Goal: Transaction & Acquisition: Purchase product/service

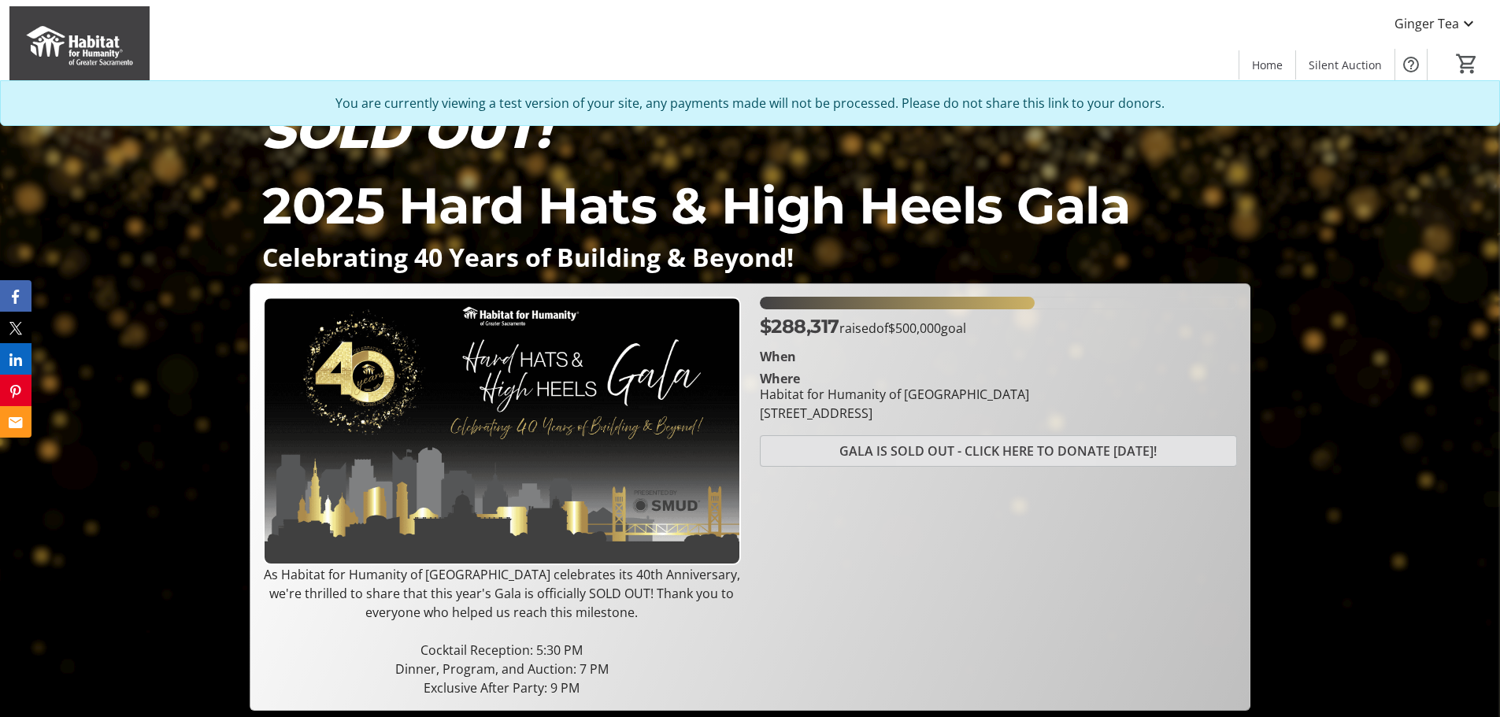
click at [966, 447] on span "GALA IS SOLD OUT - CLICK HERE TO DONATE TODAY!" at bounding box center [997, 451] width 317 height 19
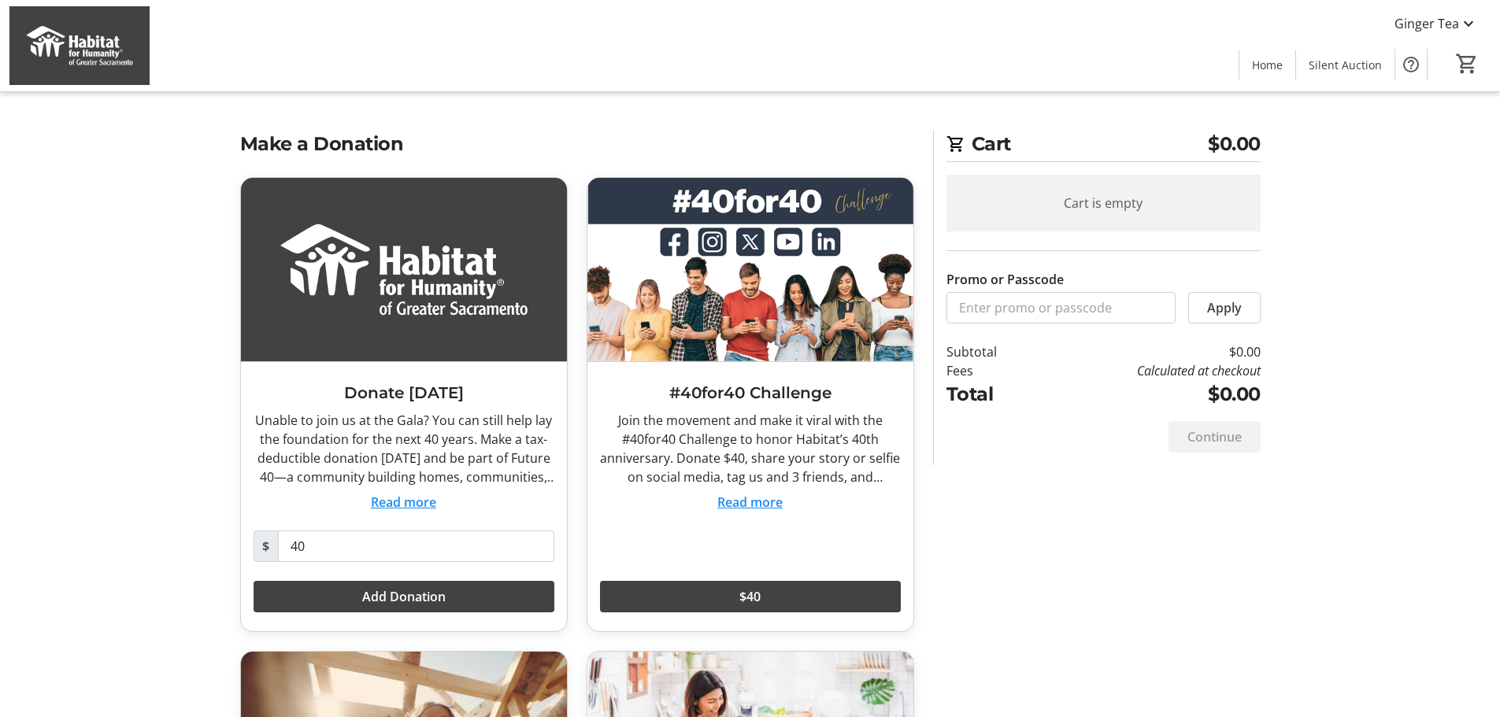
click at [70, 47] on img at bounding box center [79, 45] width 140 height 79
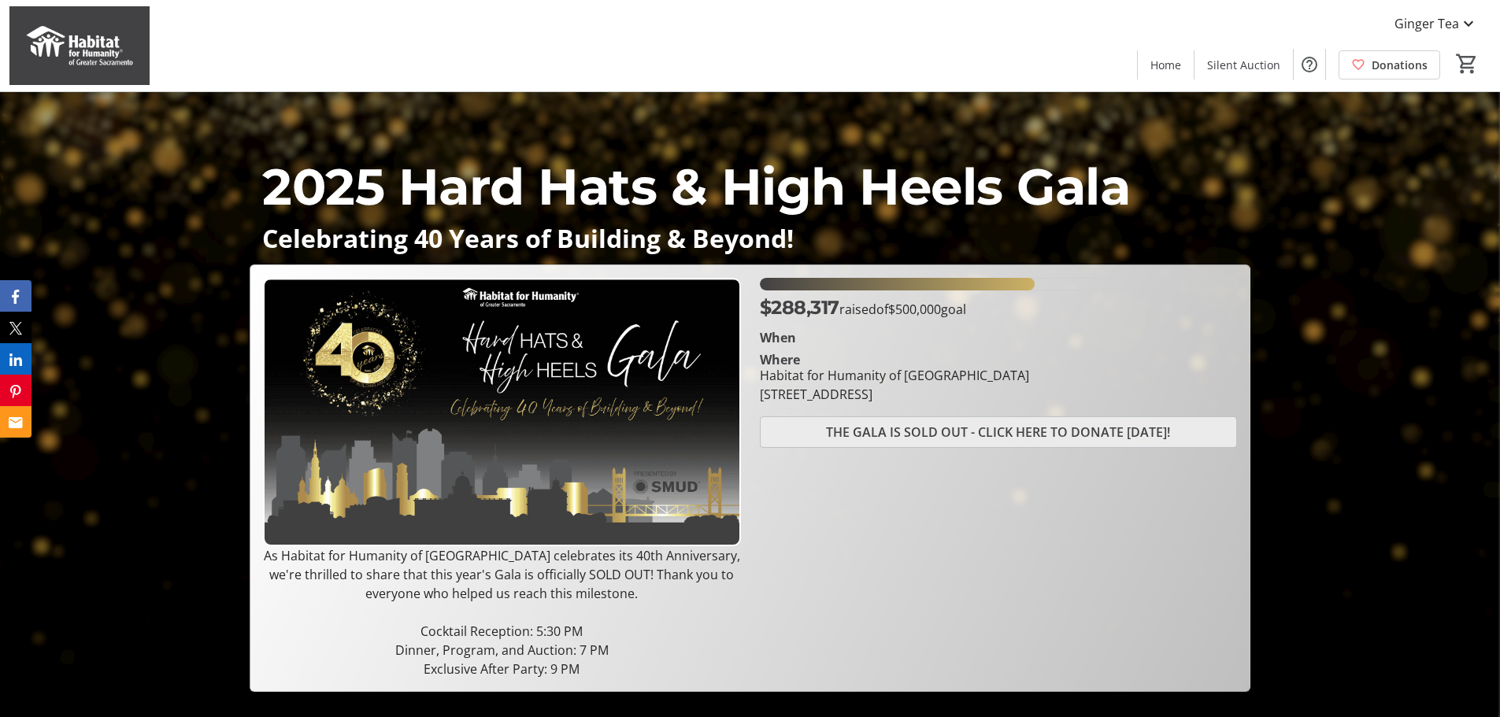
click at [995, 435] on span "THE GALA IS SOLD OUT - CLICK HERE TO DONATE TODAY!" at bounding box center [998, 432] width 344 height 19
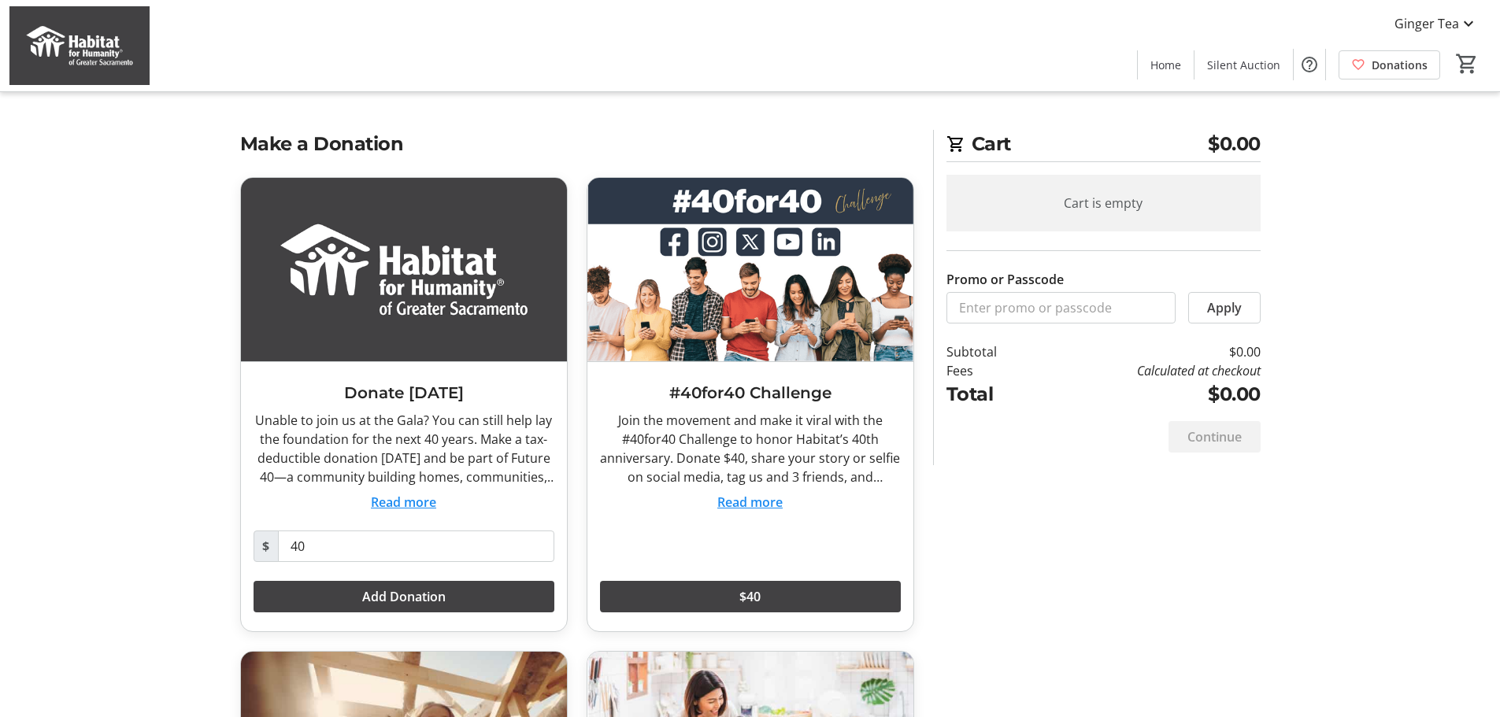
click at [89, 36] on img at bounding box center [79, 45] width 140 height 79
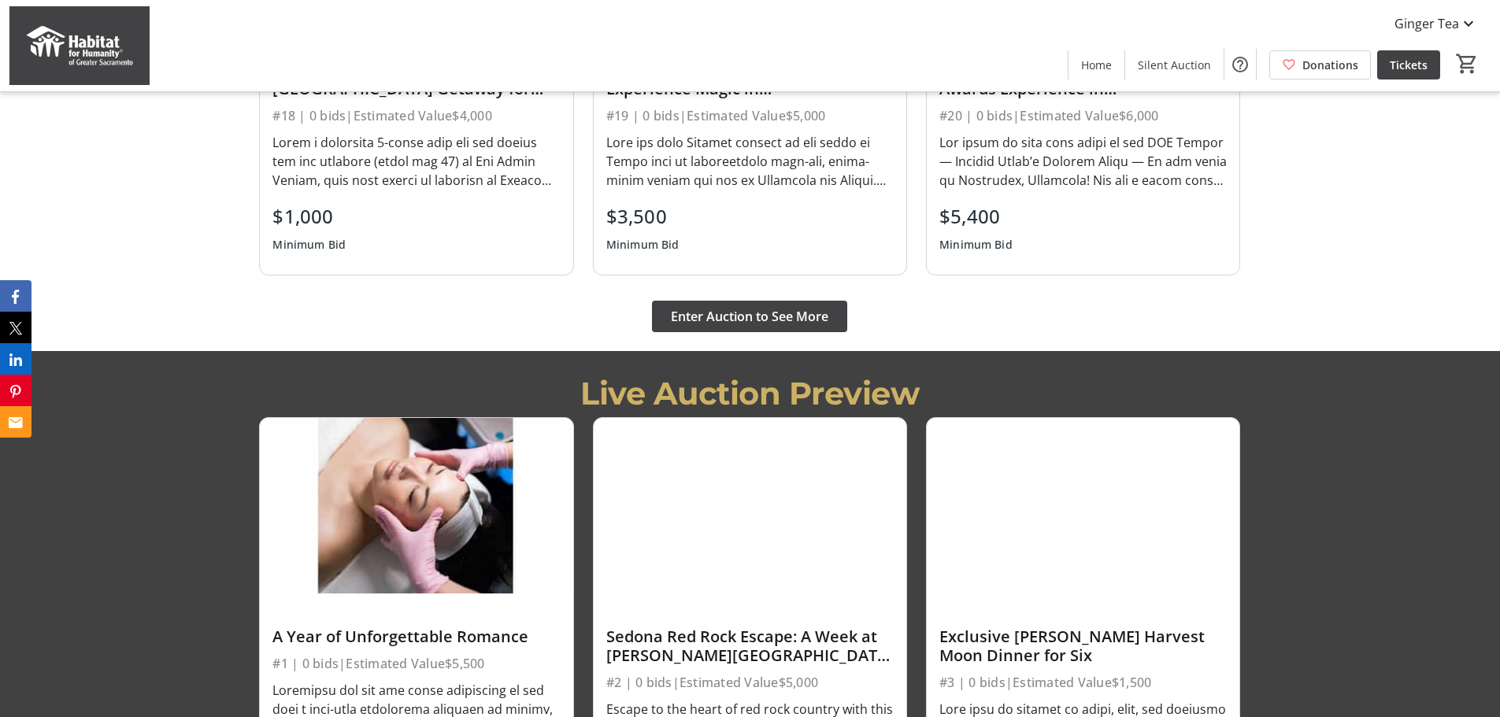
scroll to position [1429, 0]
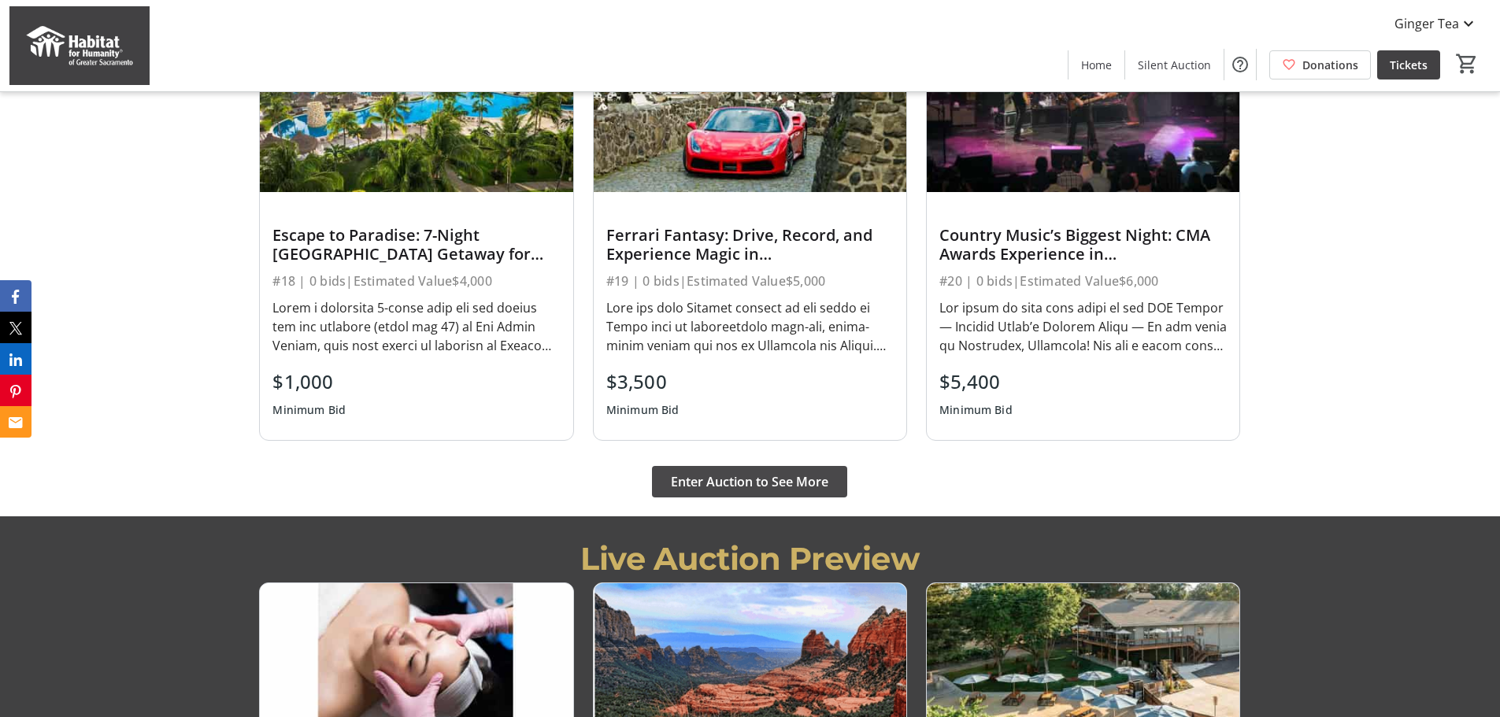
click at [740, 483] on span "Enter Auction to See More" at bounding box center [749, 481] width 157 height 19
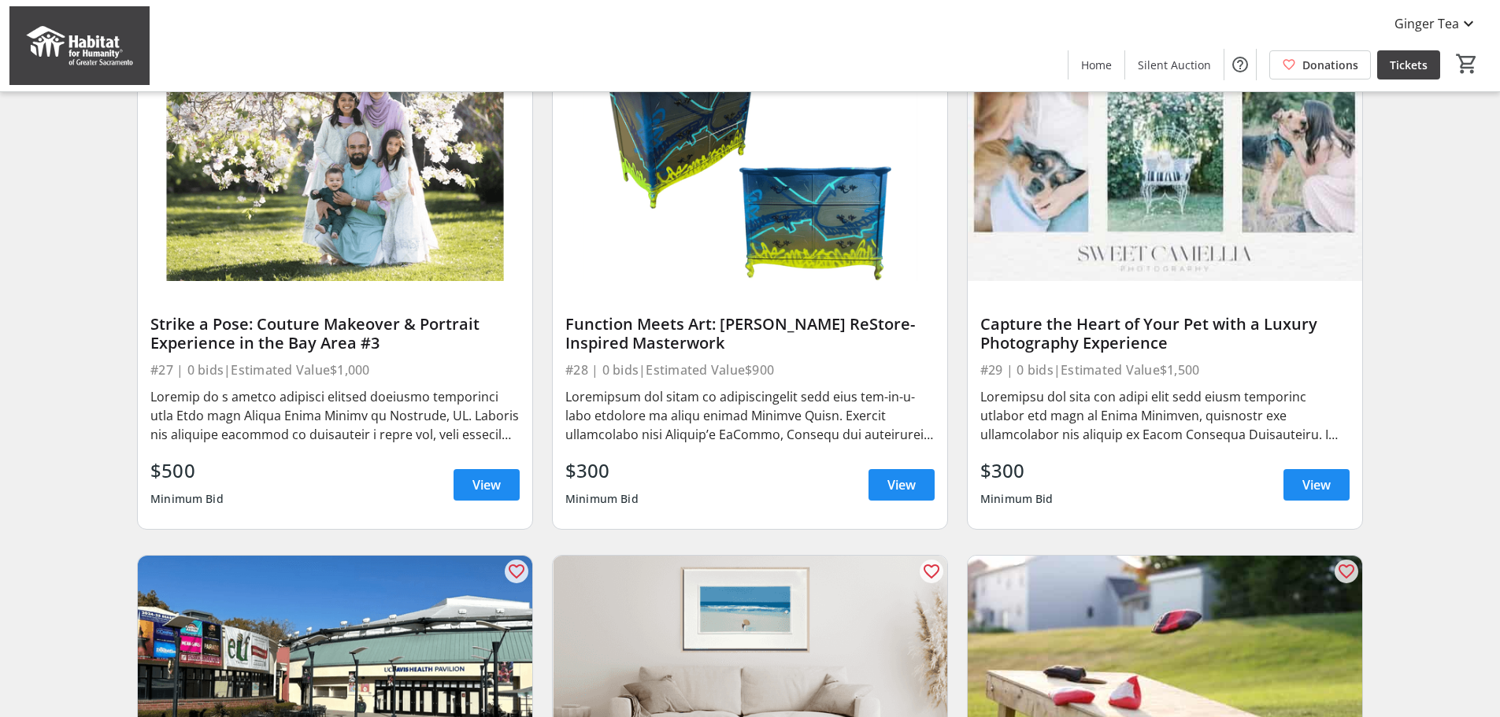
scroll to position [2152, 0]
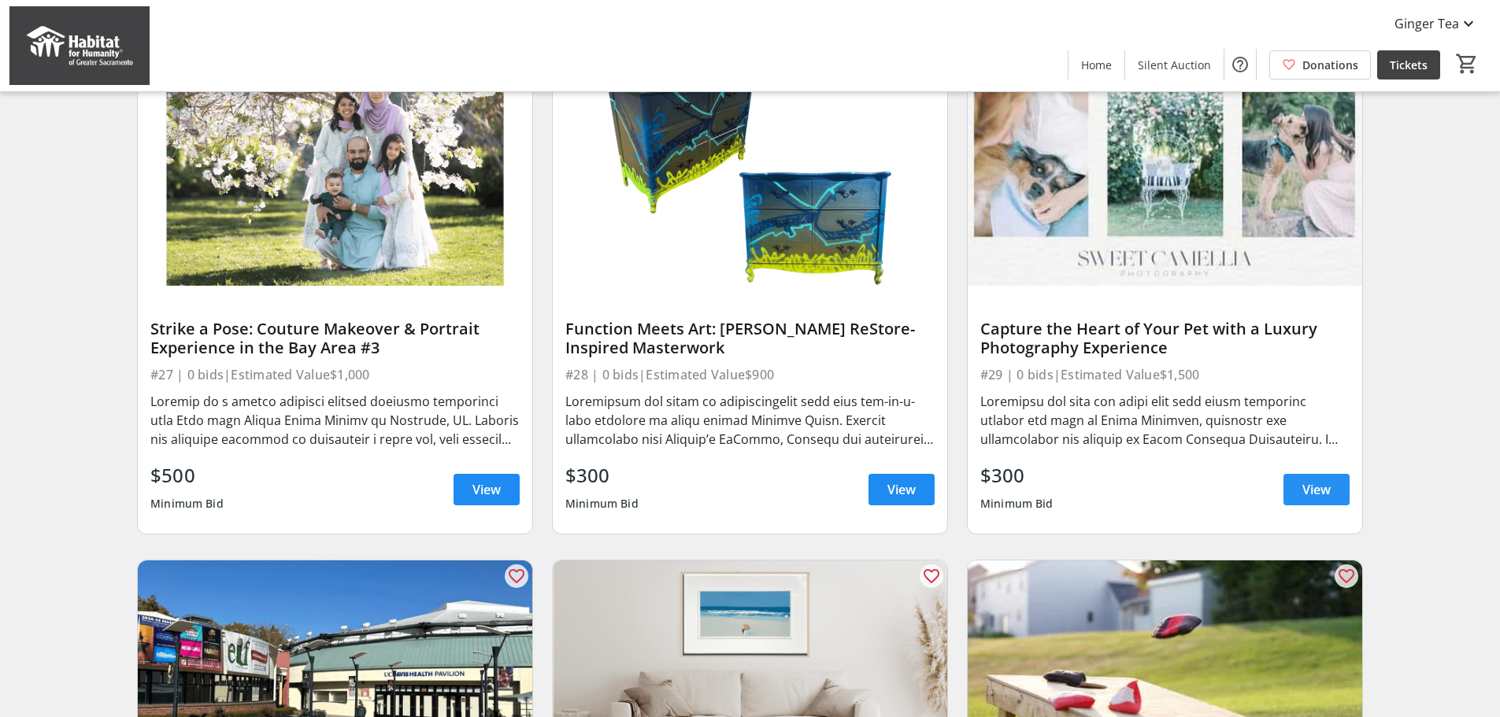
click at [1297, 505] on span at bounding box center [1316, 490] width 66 height 38
click at [1322, 496] on span "View" at bounding box center [1316, 489] width 28 height 19
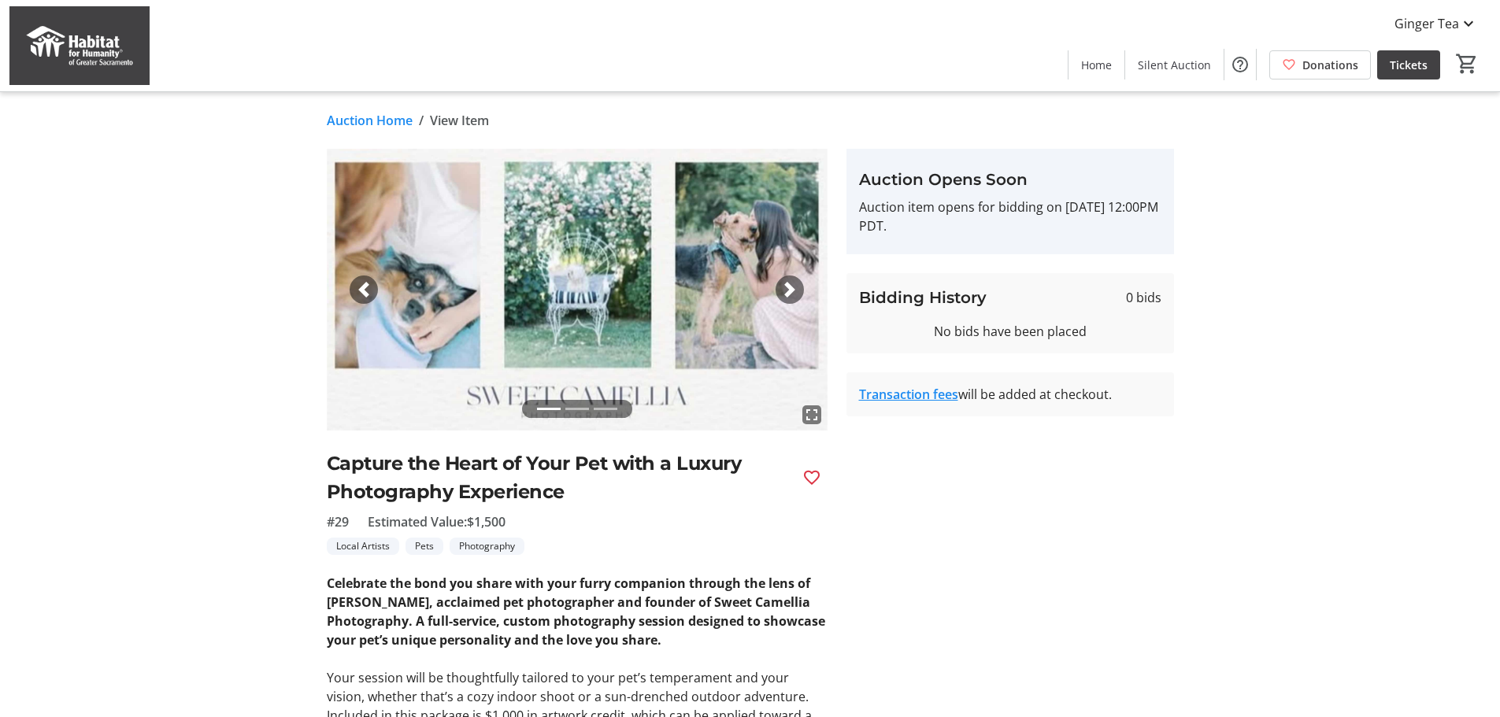
click at [791, 288] on span "button" at bounding box center [790, 290] width 16 height 16
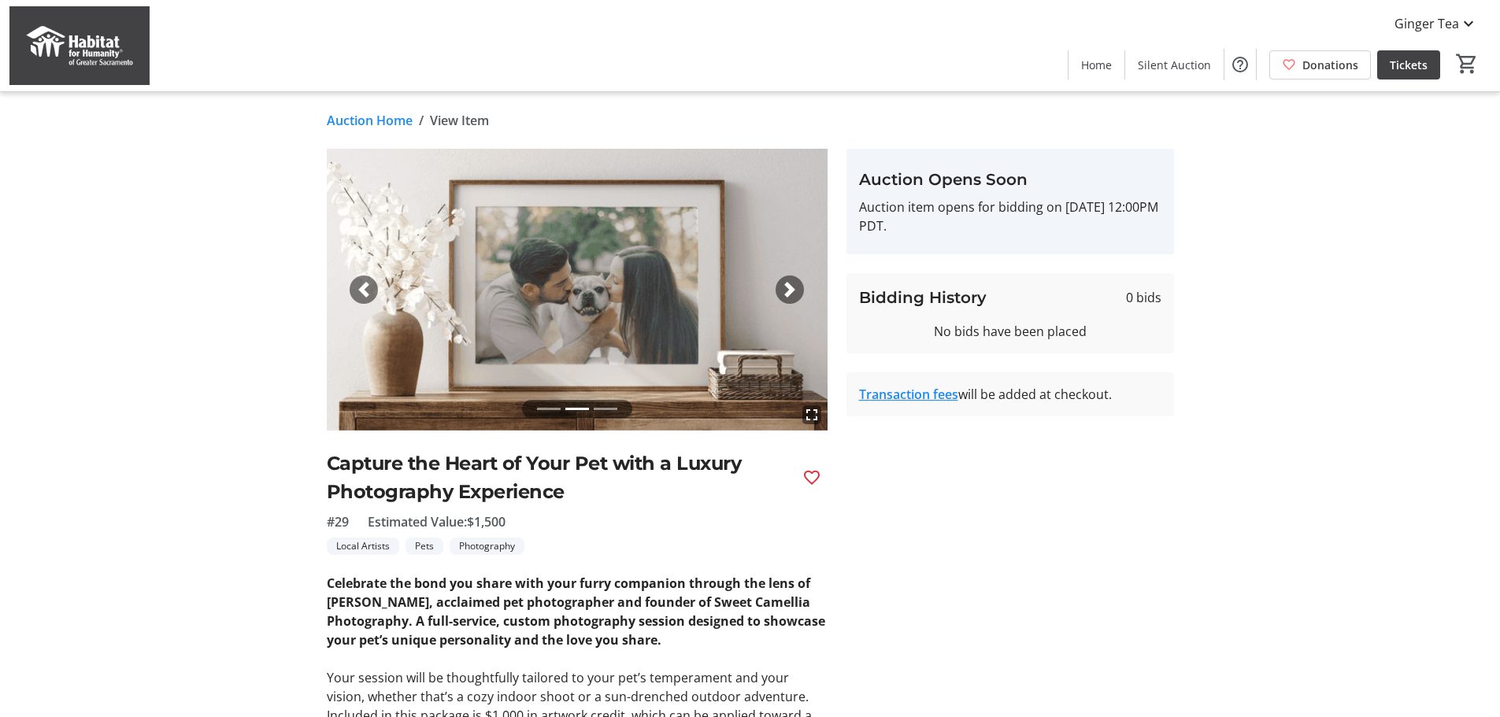
click at [790, 289] on span "button" at bounding box center [790, 290] width 16 height 16
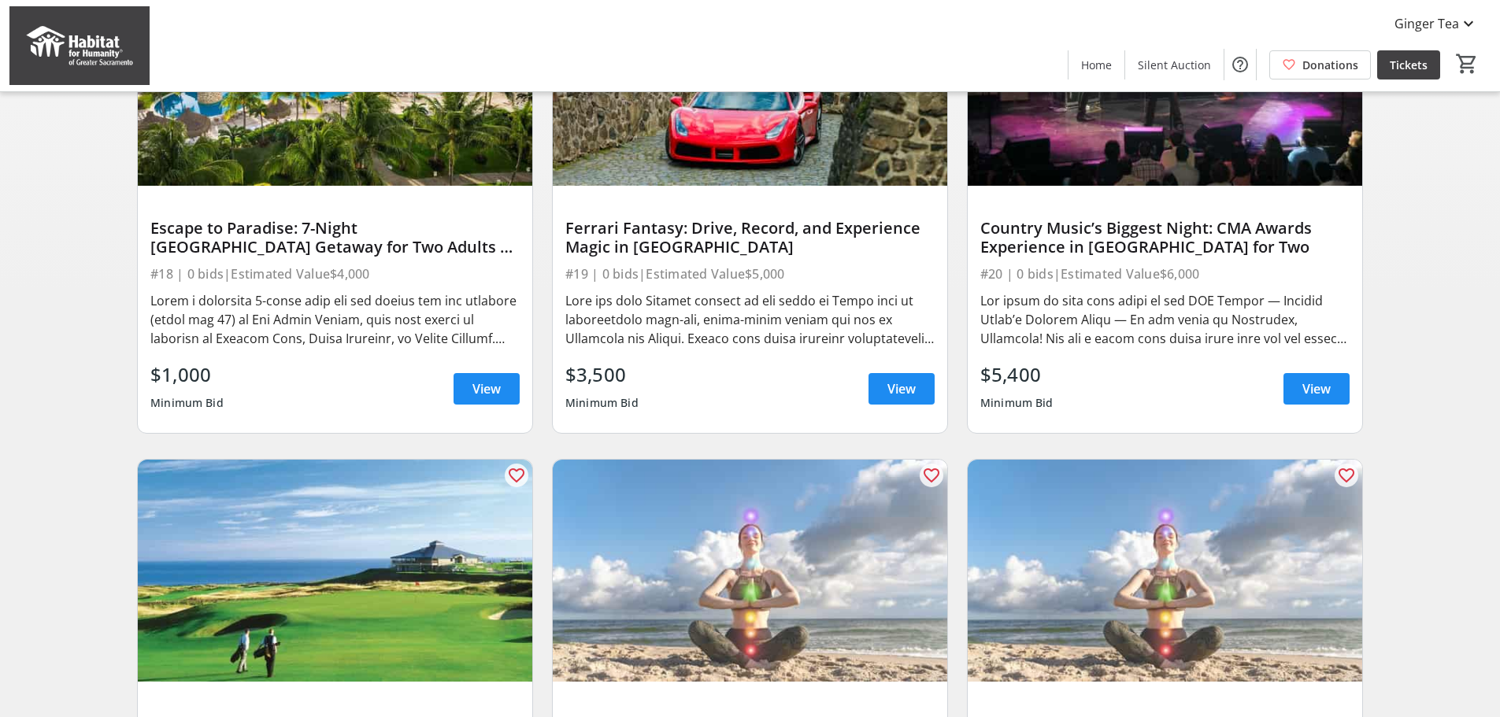
scroll to position [769, 0]
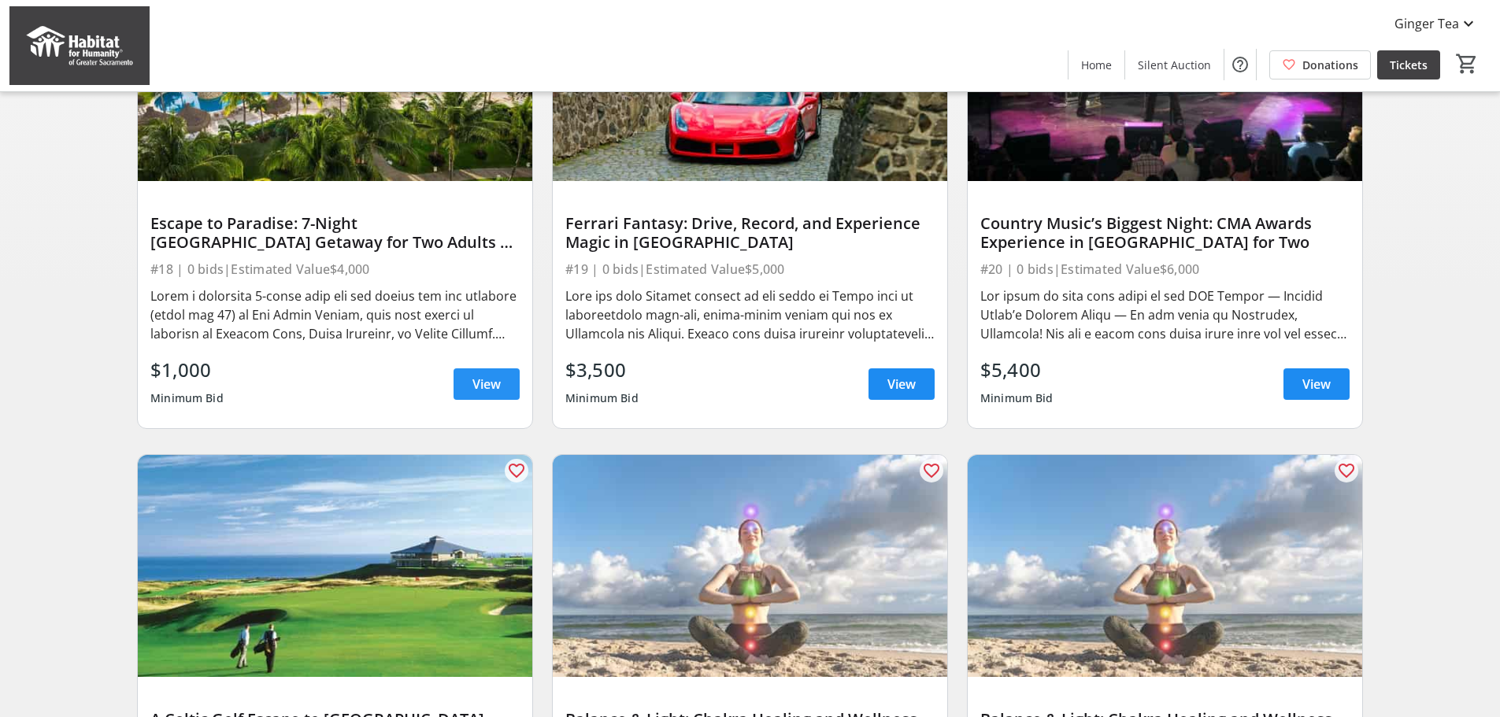
click at [483, 394] on span "View" at bounding box center [486, 384] width 28 height 19
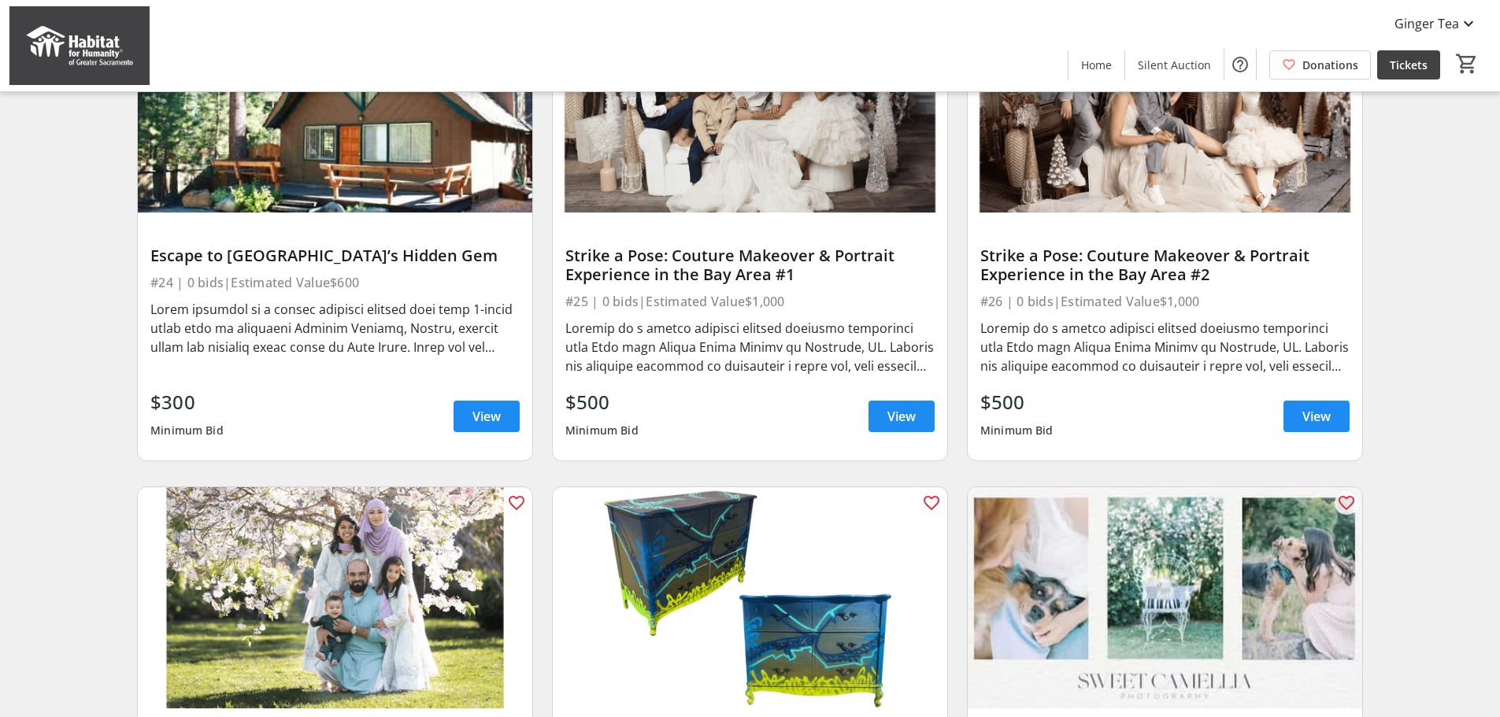
scroll to position [1783, 0]
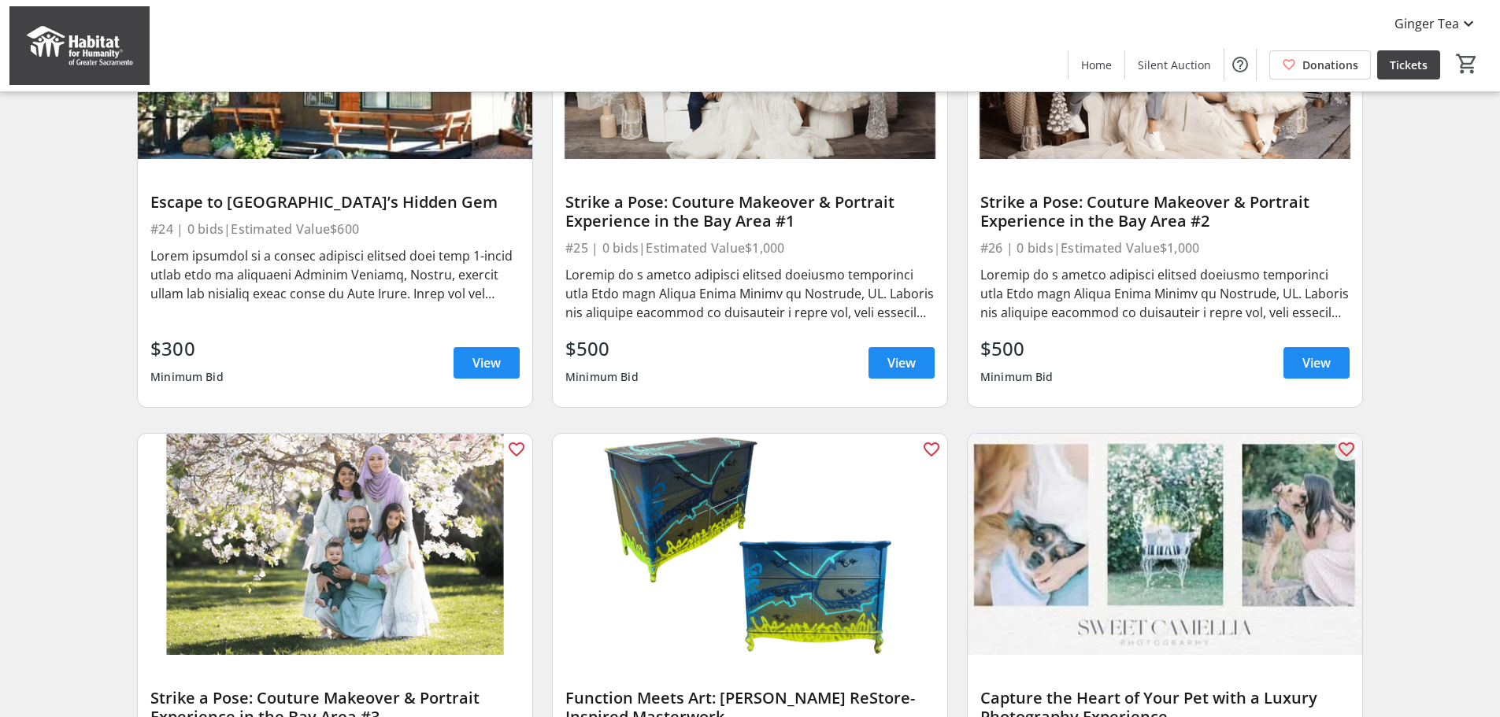
click at [1179, 557] on img at bounding box center [1165, 545] width 394 height 222
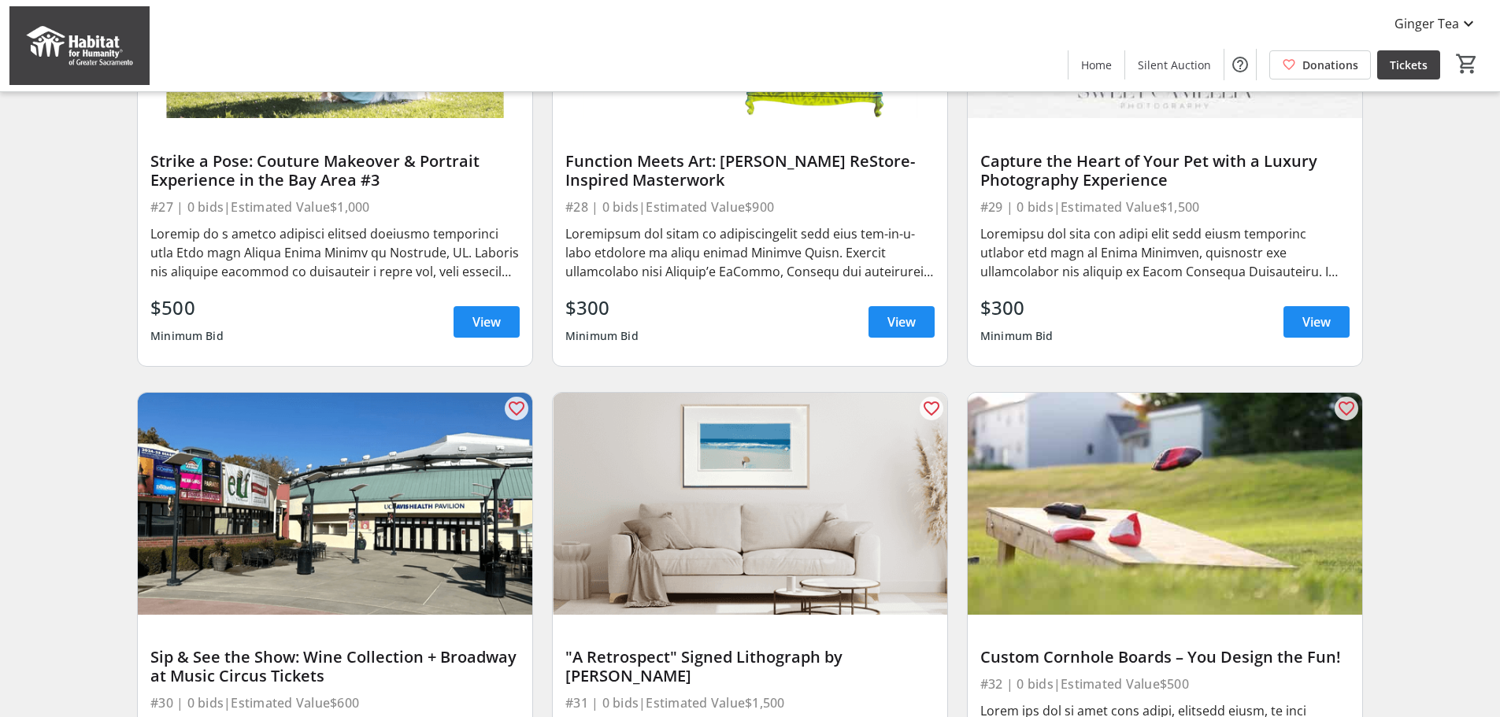
scroll to position [2310, 0]
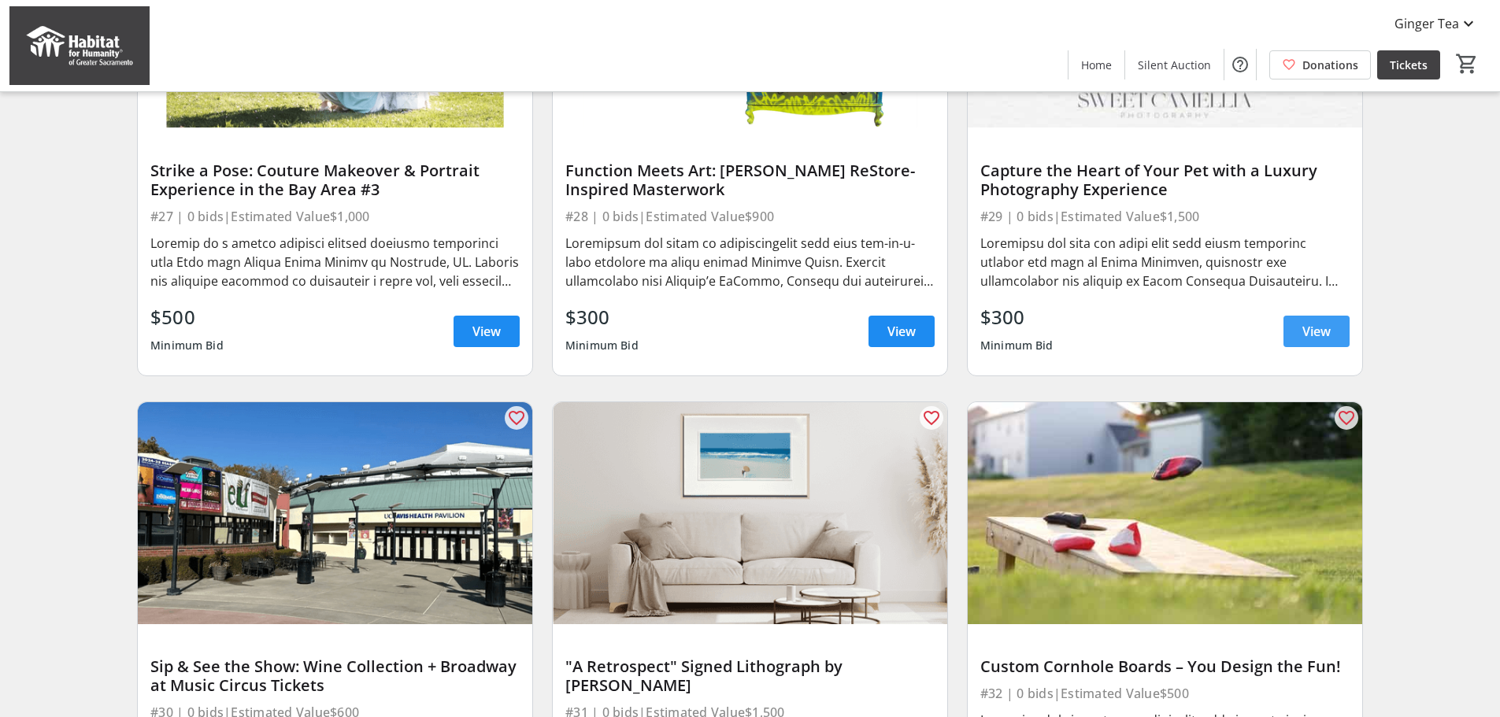
click at [1313, 341] on span "View" at bounding box center [1316, 331] width 28 height 19
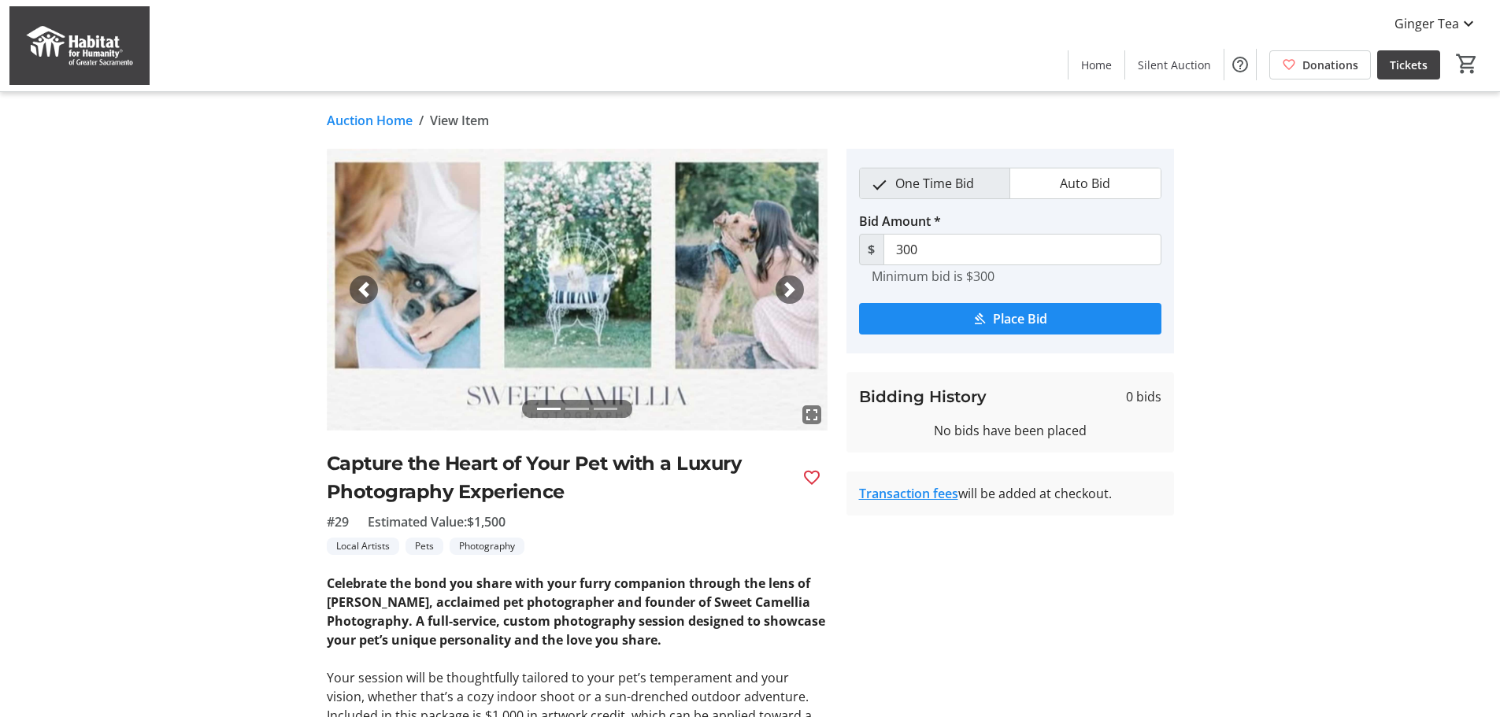
click at [793, 292] on span "button" at bounding box center [790, 290] width 16 height 16
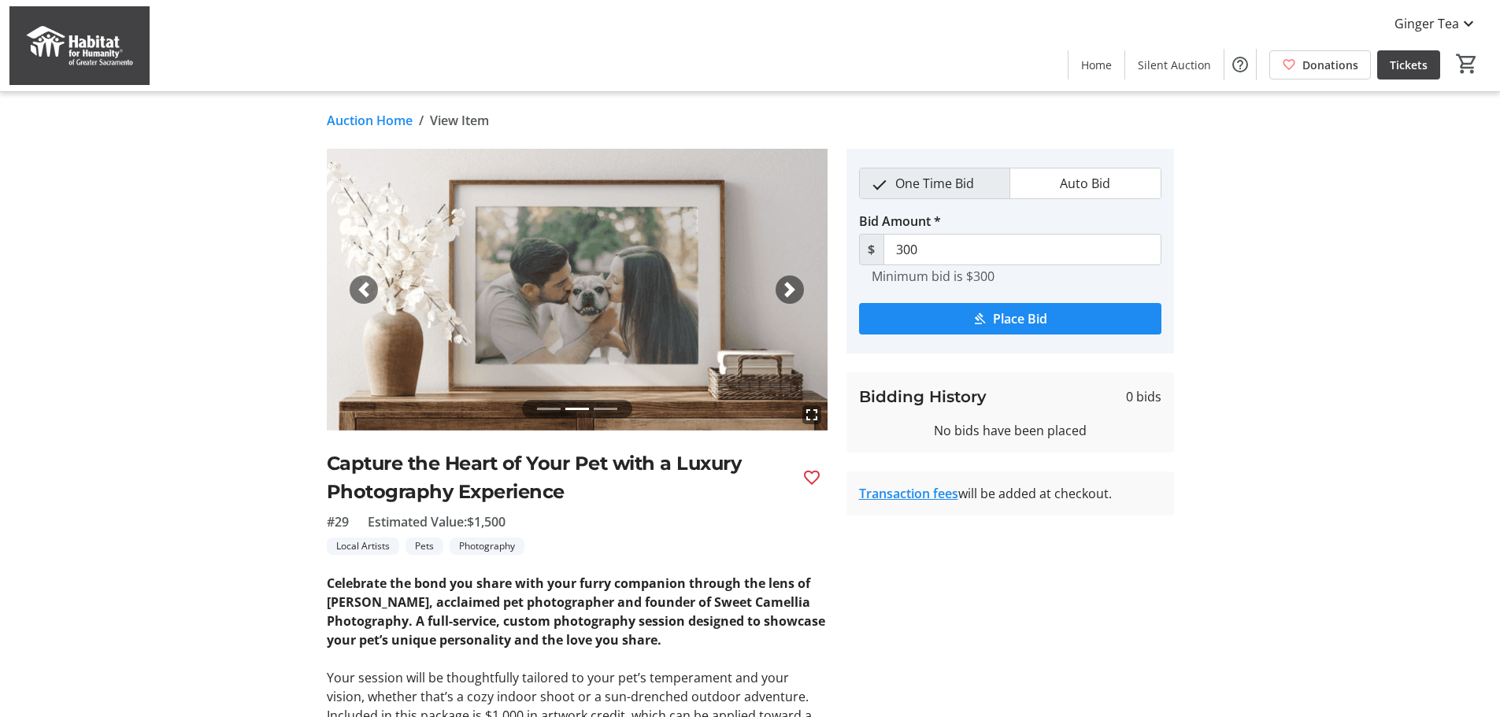
click at [791, 286] on span "button" at bounding box center [790, 290] width 16 height 16
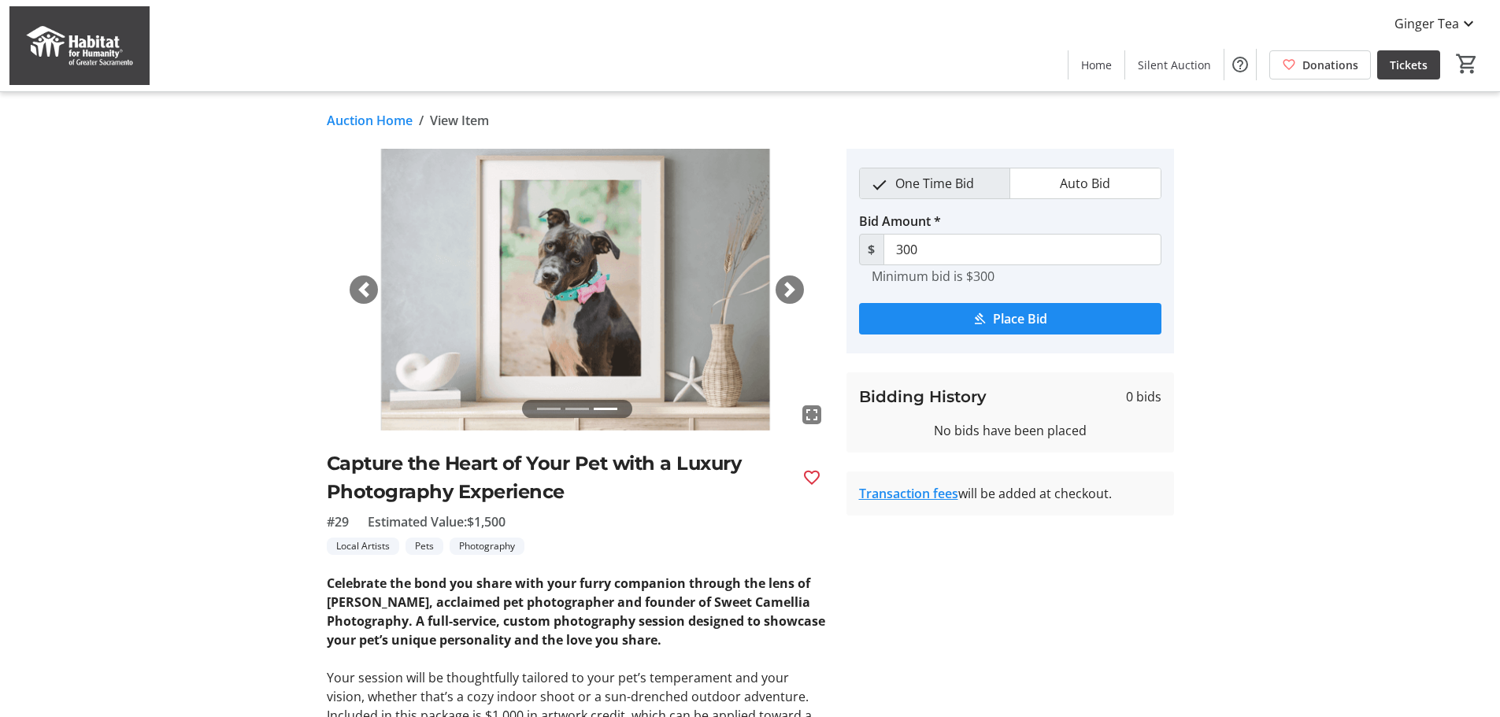
click at [366, 292] on span "button" at bounding box center [364, 290] width 16 height 16
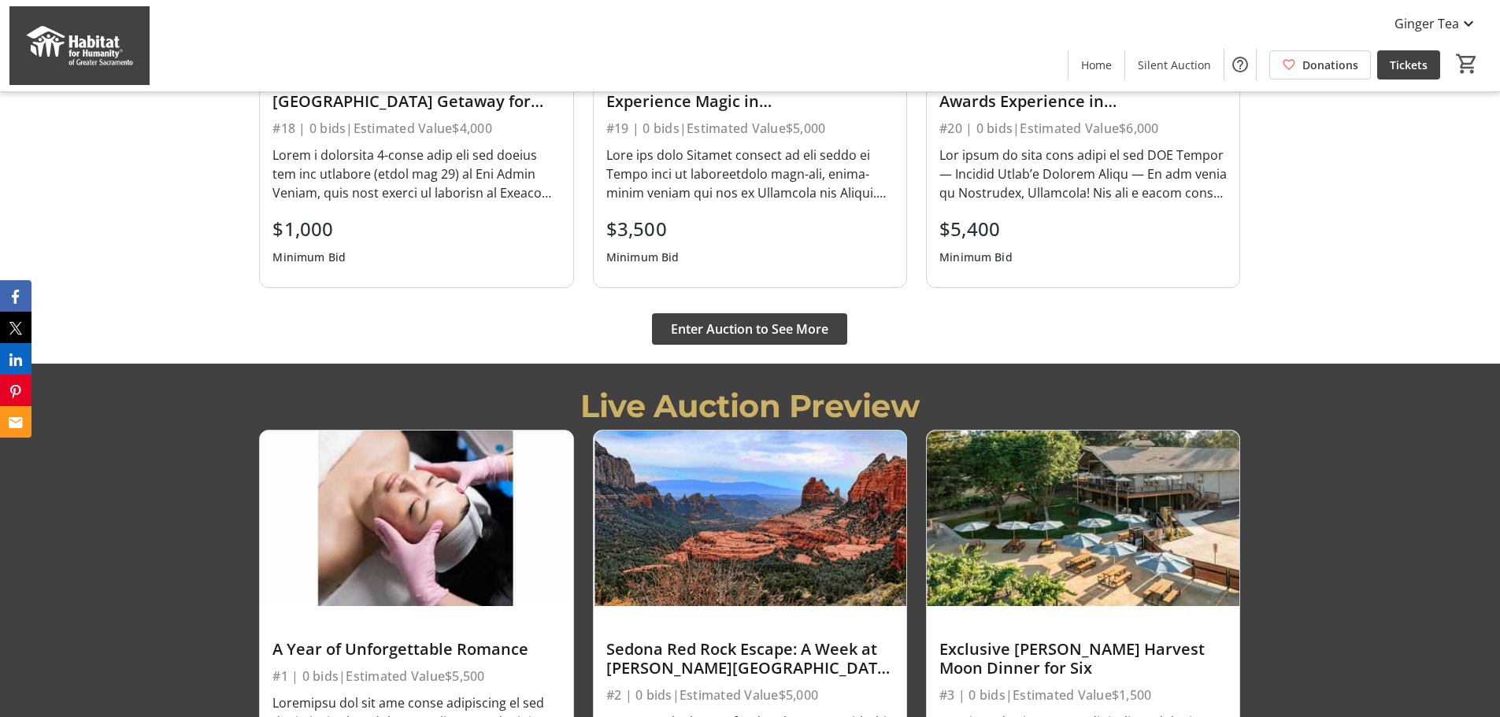
scroll to position [1563, 0]
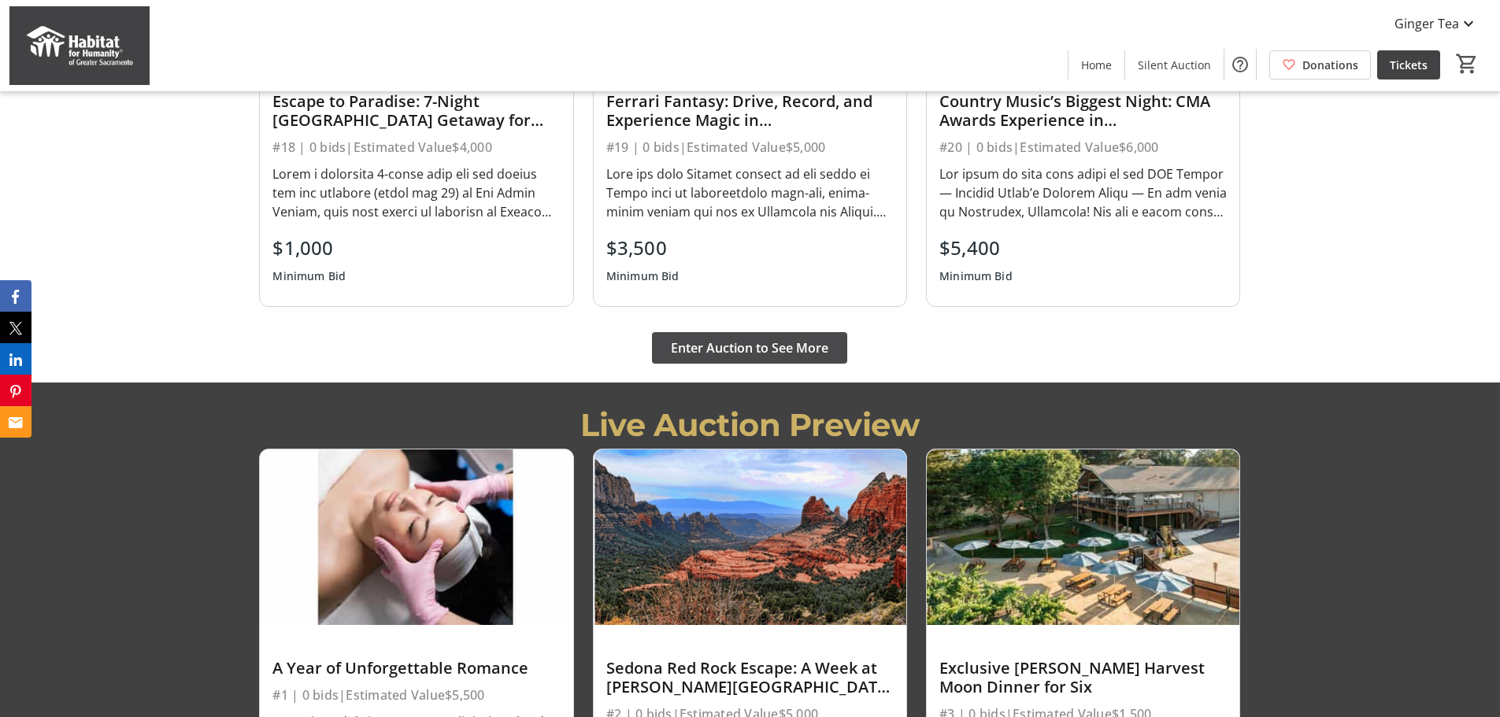
click at [743, 341] on span "Enter Auction to See More" at bounding box center [749, 348] width 157 height 19
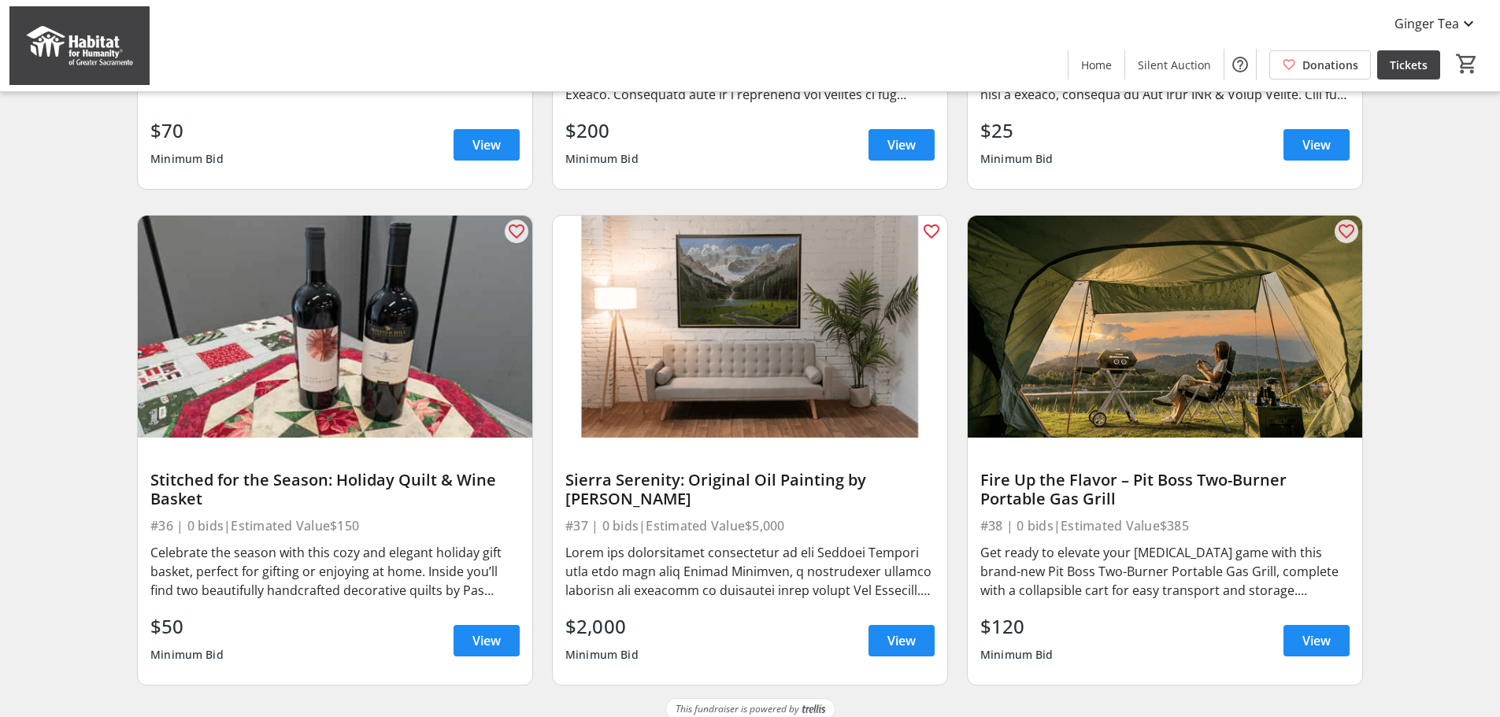
scroll to position [3499, 0]
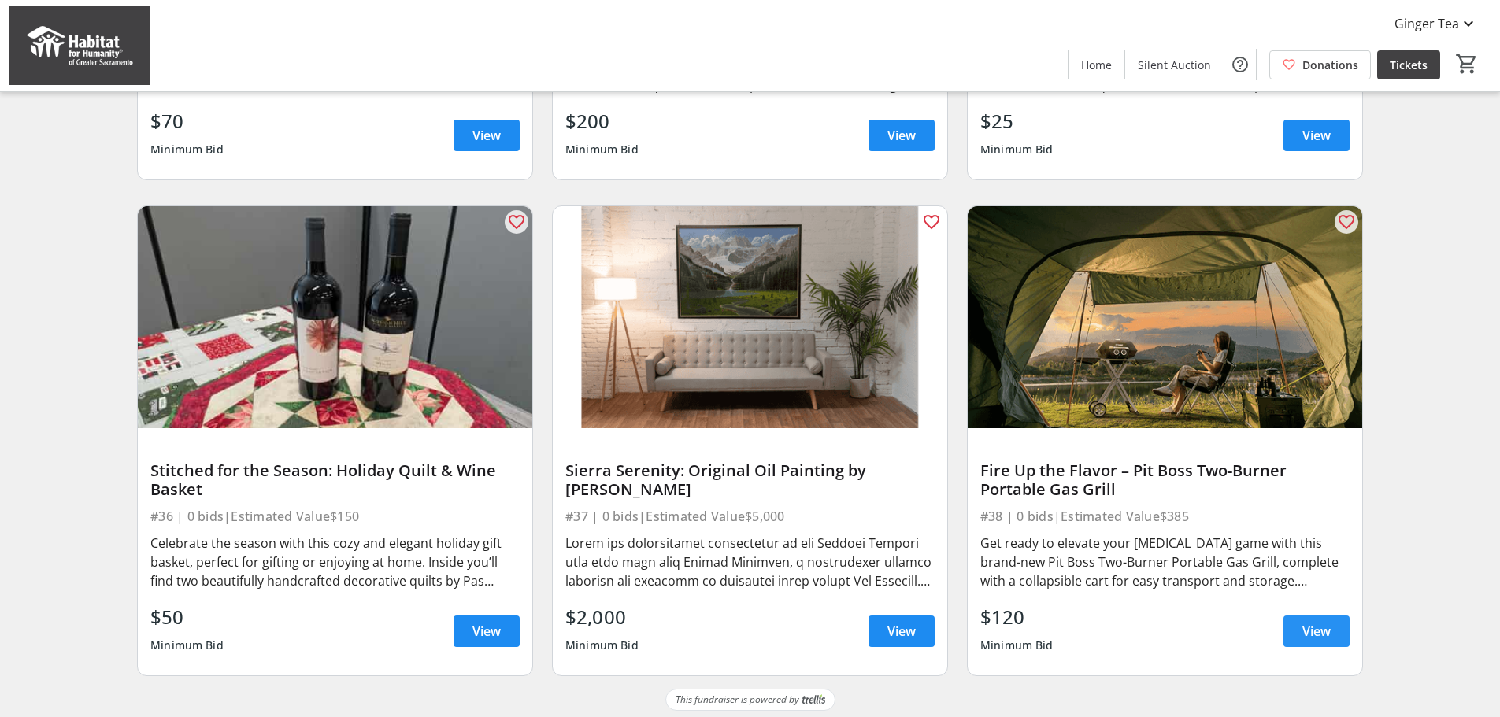
click at [1308, 641] on span "View" at bounding box center [1316, 631] width 28 height 19
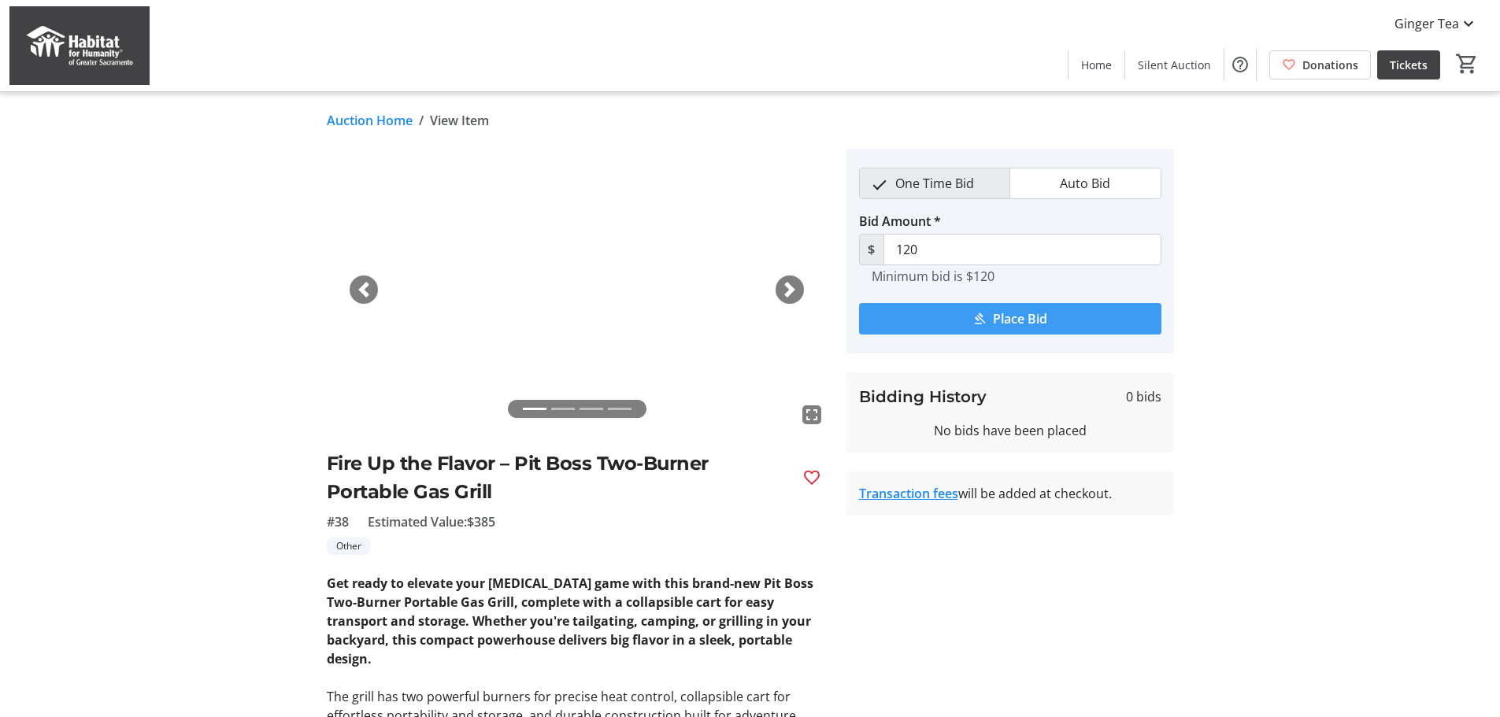
click at [1035, 321] on span "Place Bid" at bounding box center [1020, 318] width 54 height 19
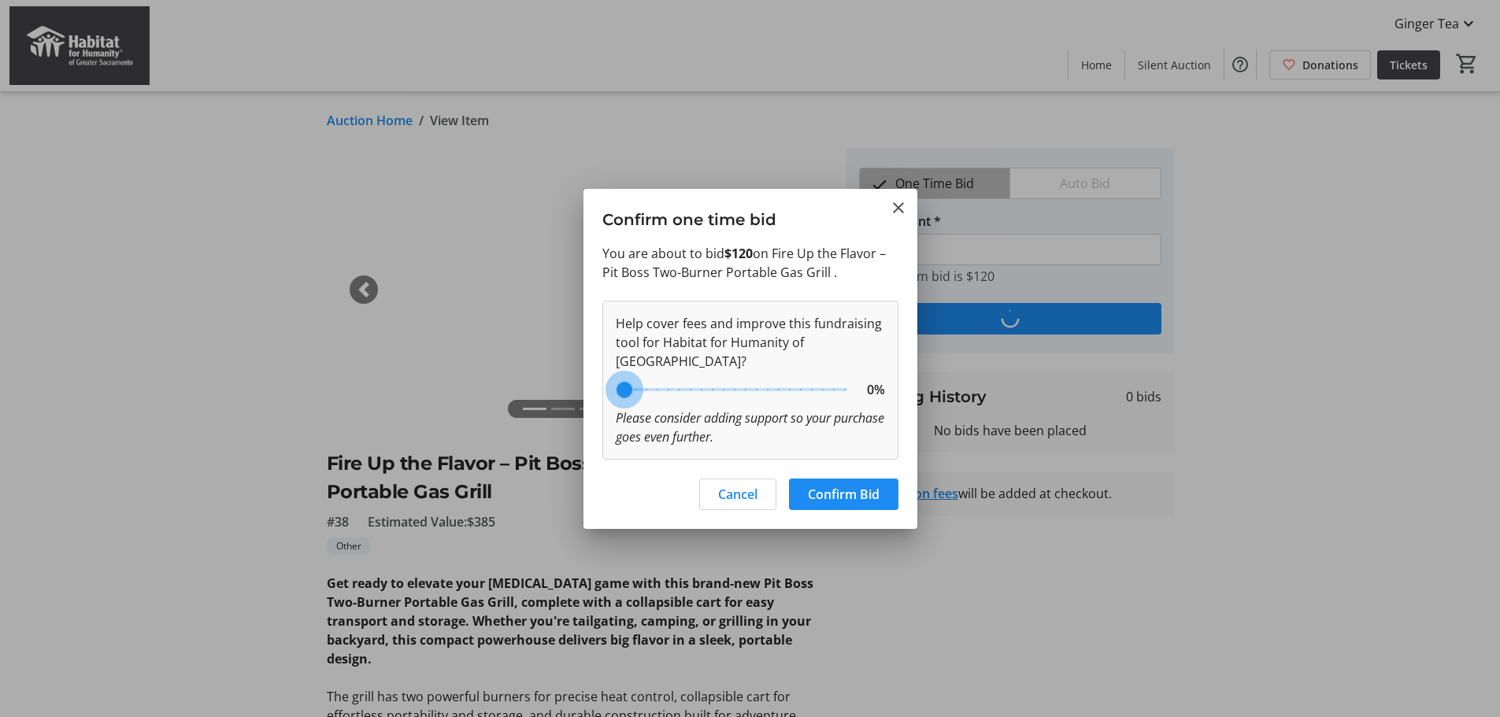
drag, startPoint x: 709, startPoint y: 401, endPoint x: 443, endPoint y: 387, distance: 267.3
type input "0"
click at [606, 387] on input "range" at bounding box center [735, 389] width 258 height 35
click at [824, 499] on span "Confirm Bid" at bounding box center [844, 494] width 72 height 19
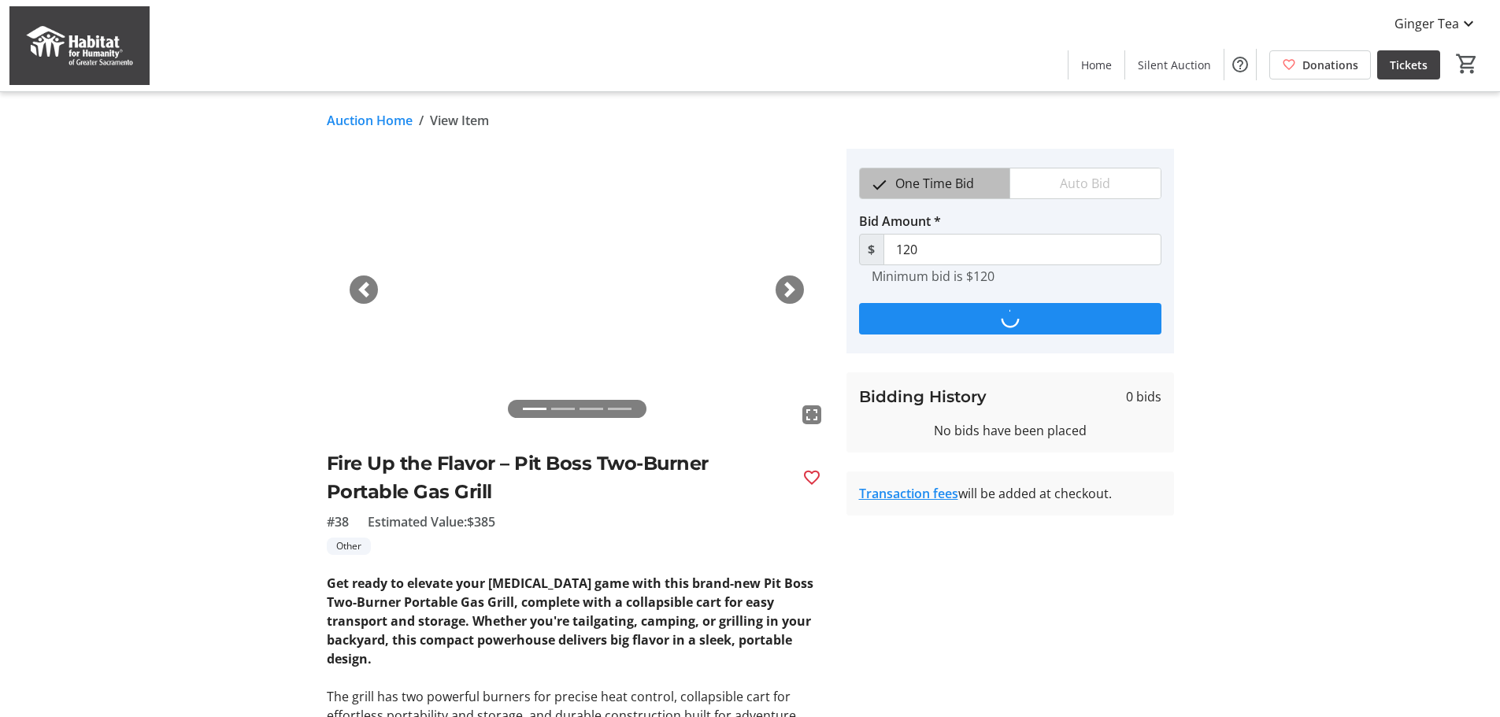
type input "130"
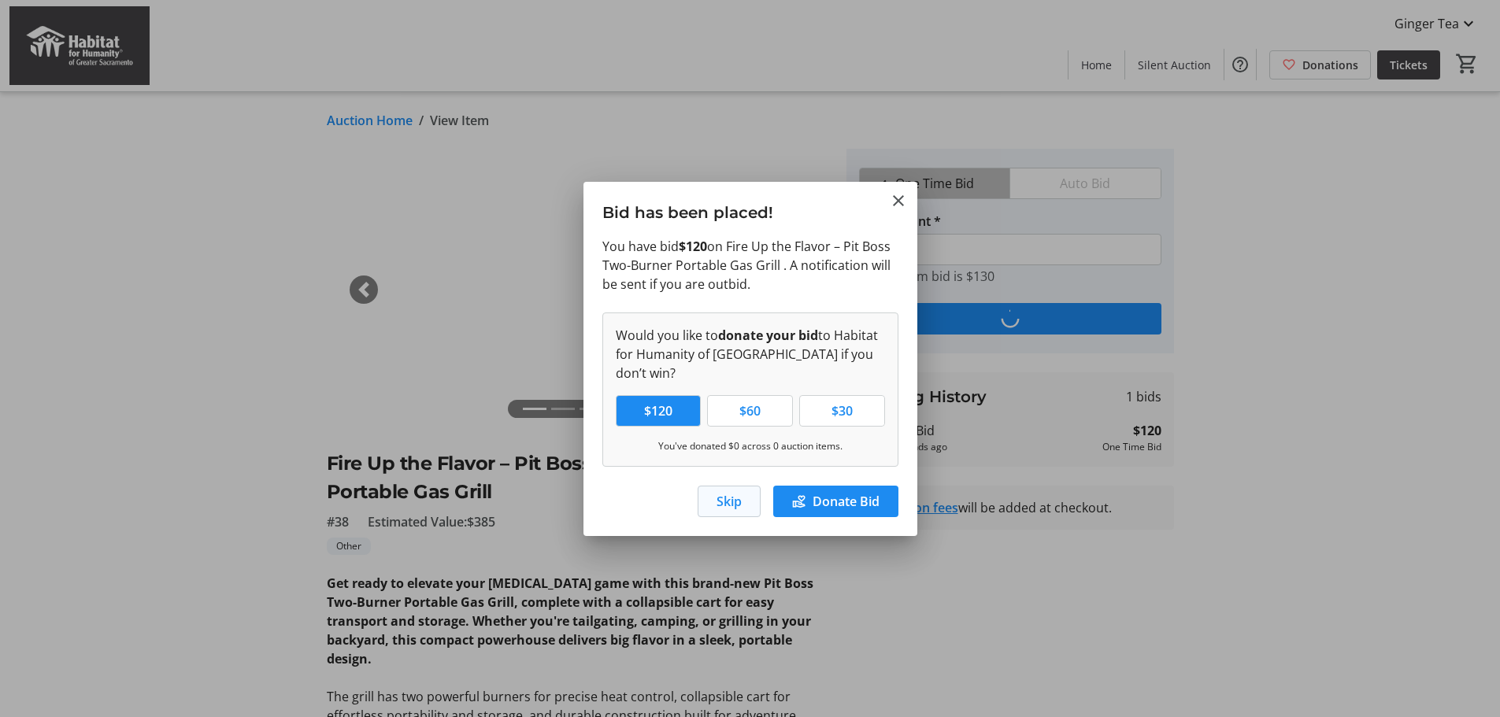
click at [731, 496] on span "Skip" at bounding box center [729, 501] width 25 height 19
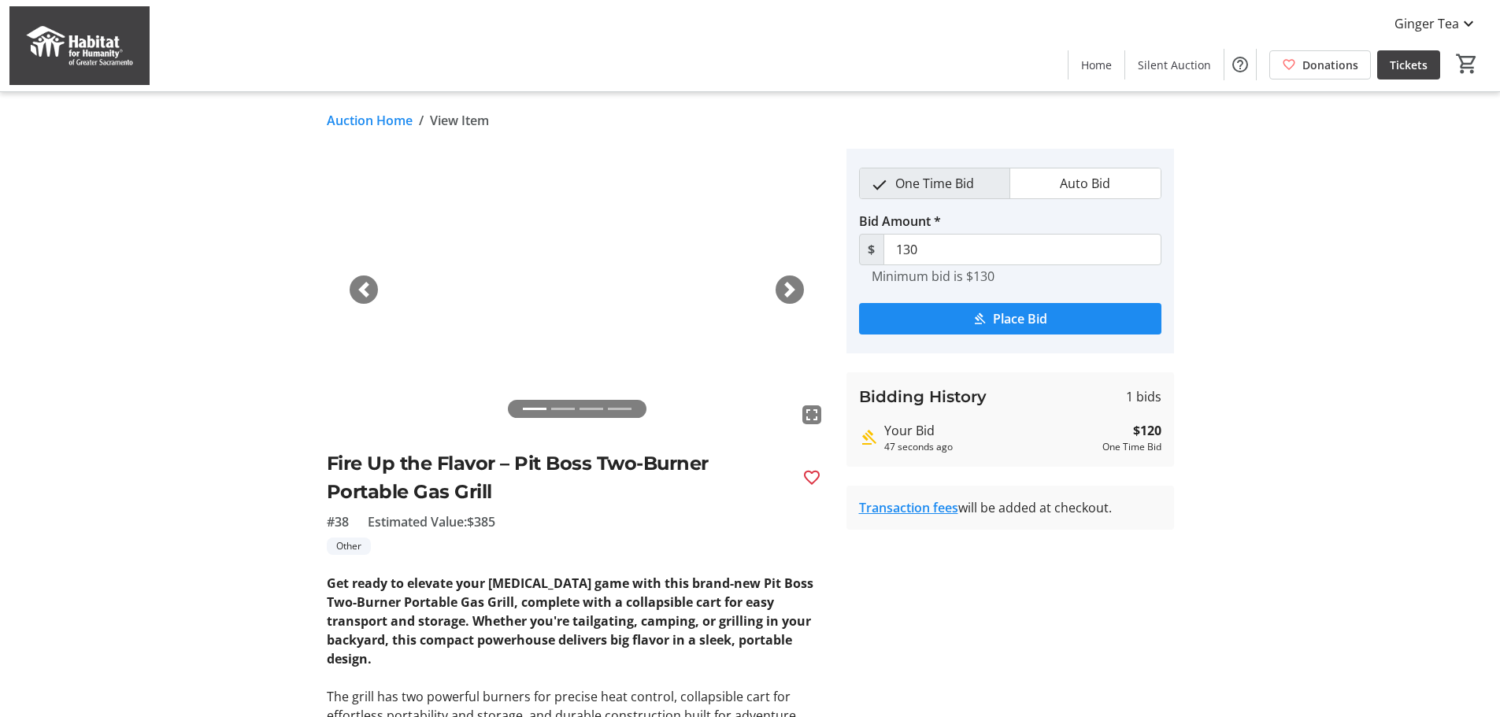
click at [784, 289] on span "button" at bounding box center [790, 290] width 16 height 16
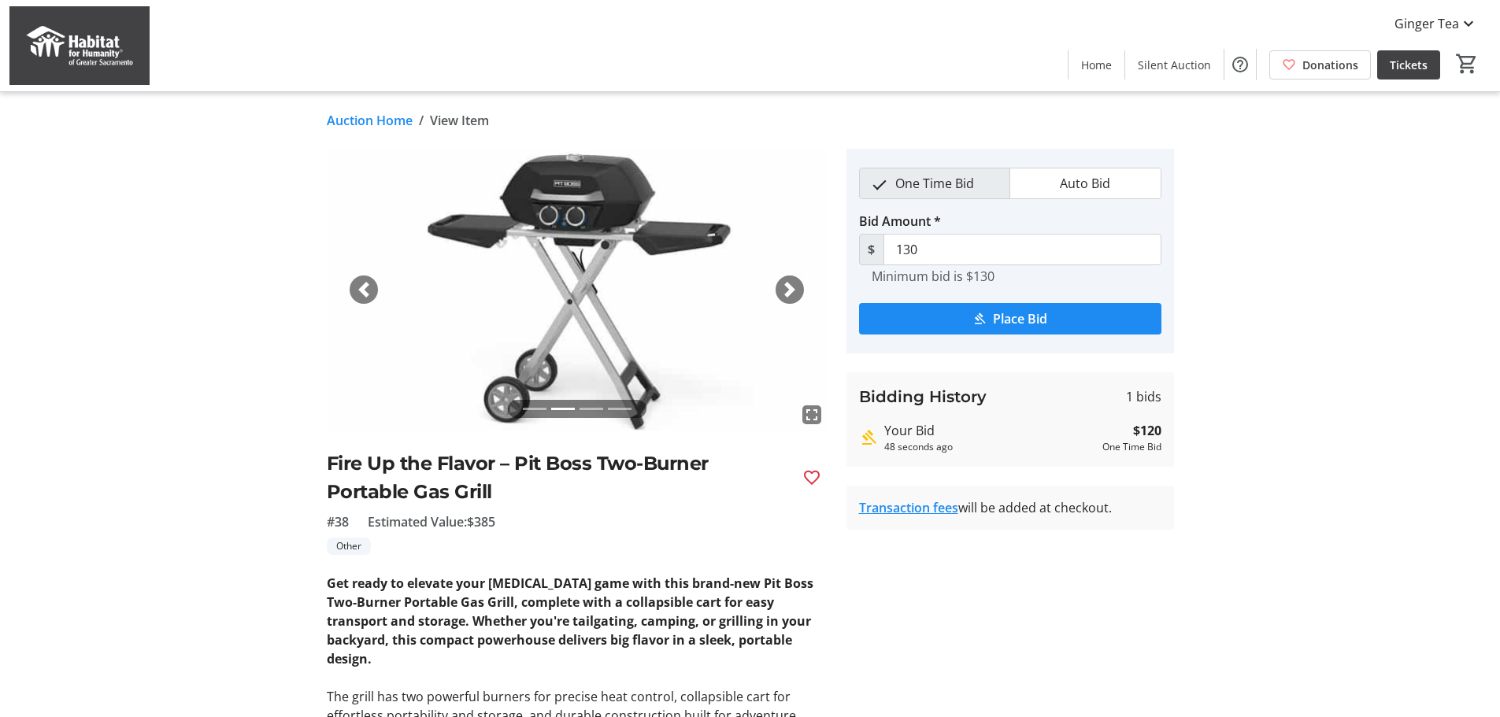
click at [784, 289] on span "button" at bounding box center [790, 290] width 16 height 16
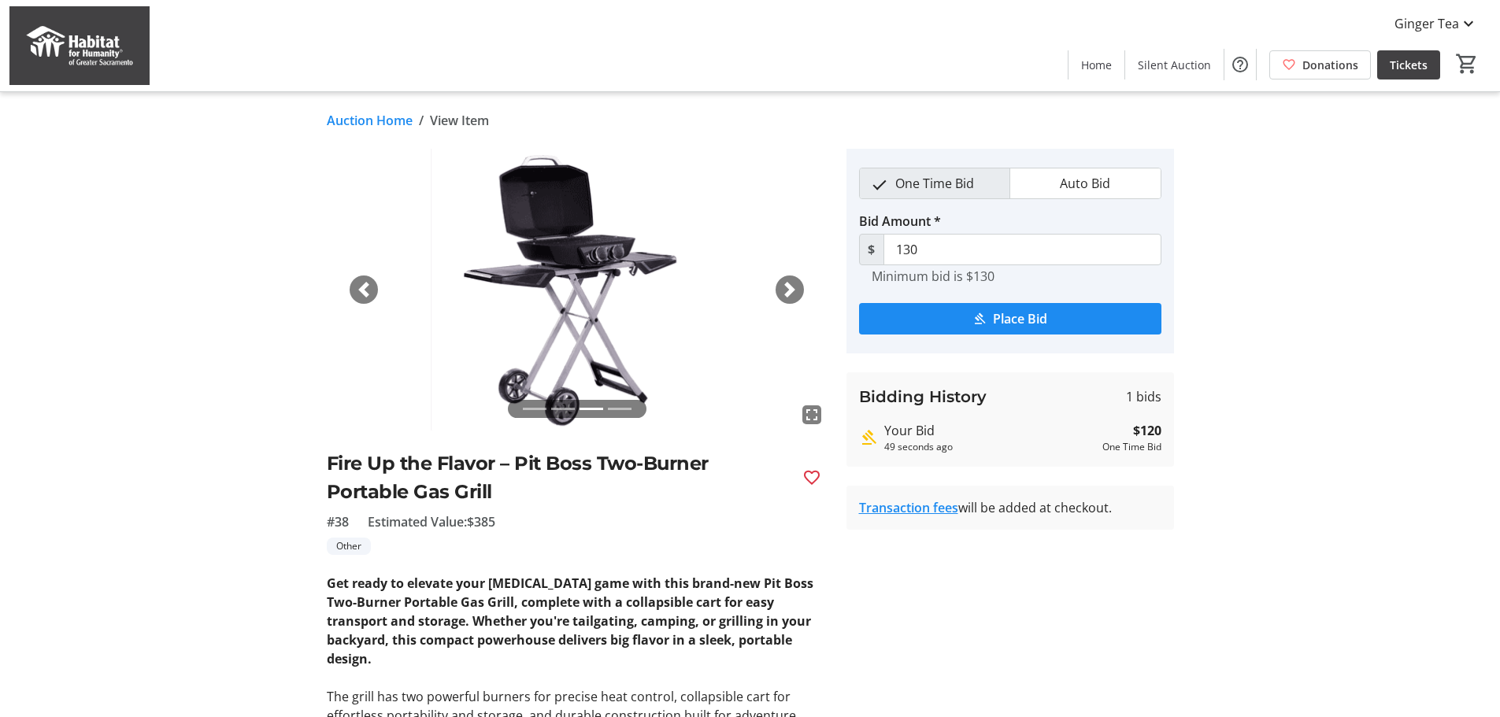
click at [784, 289] on span "button" at bounding box center [790, 290] width 16 height 16
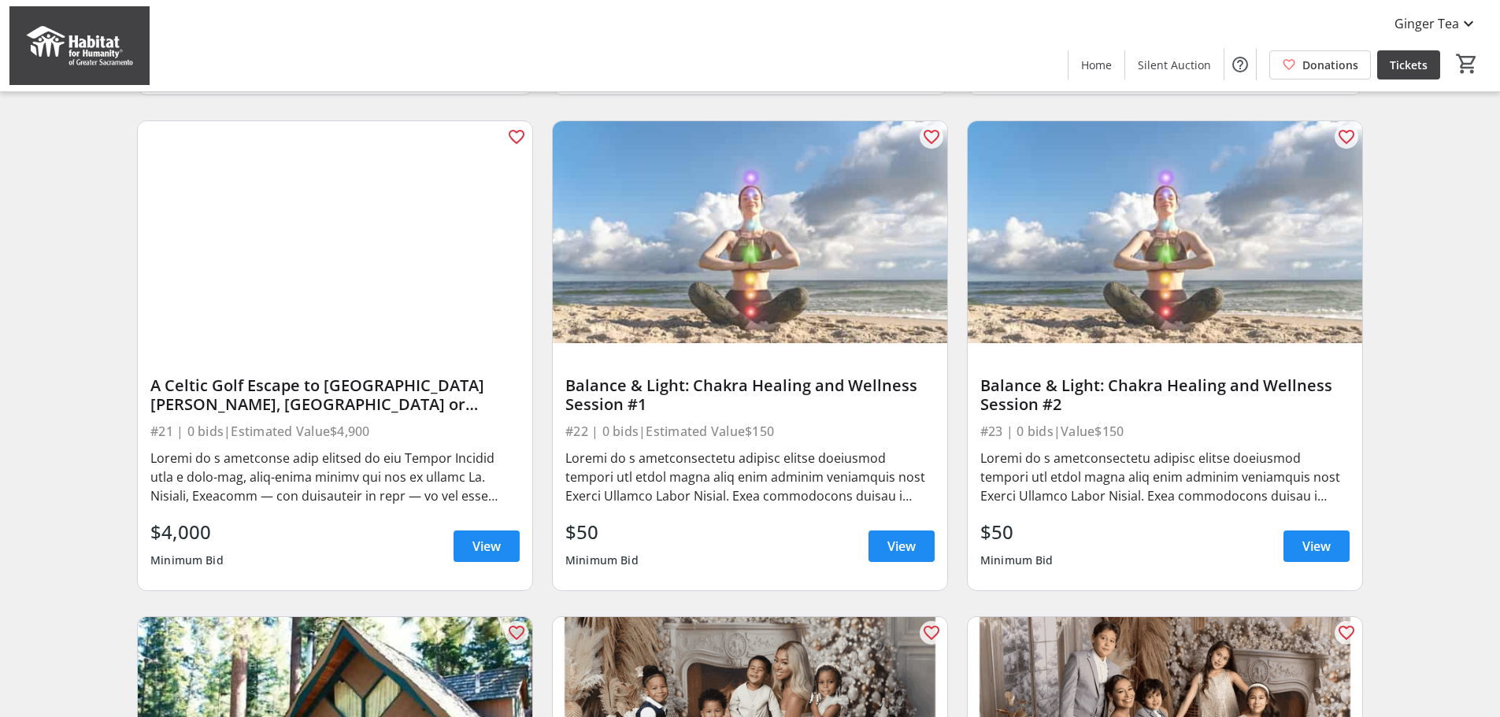
scroll to position [3202, 0]
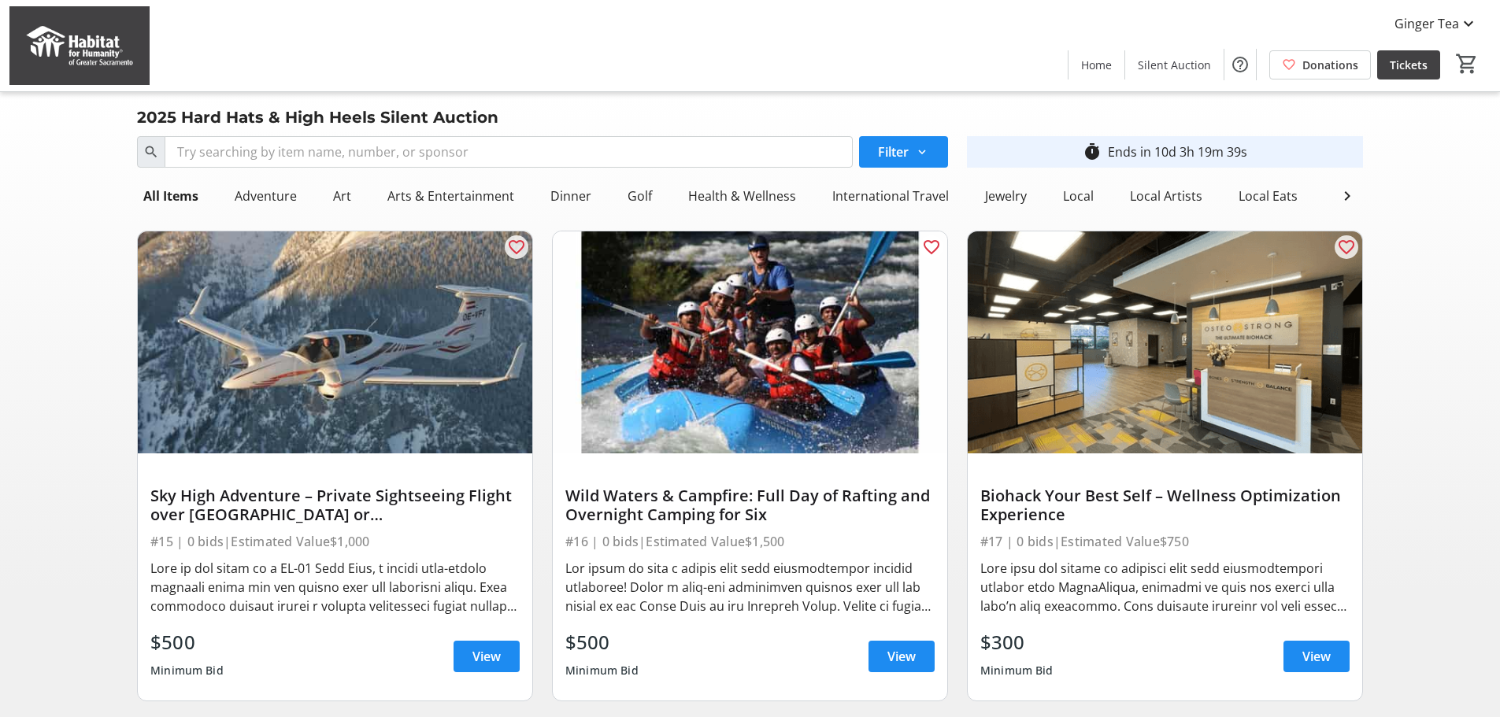
click at [79, 56] on img at bounding box center [79, 45] width 140 height 79
